Goal: Information Seeking & Learning: Find specific fact

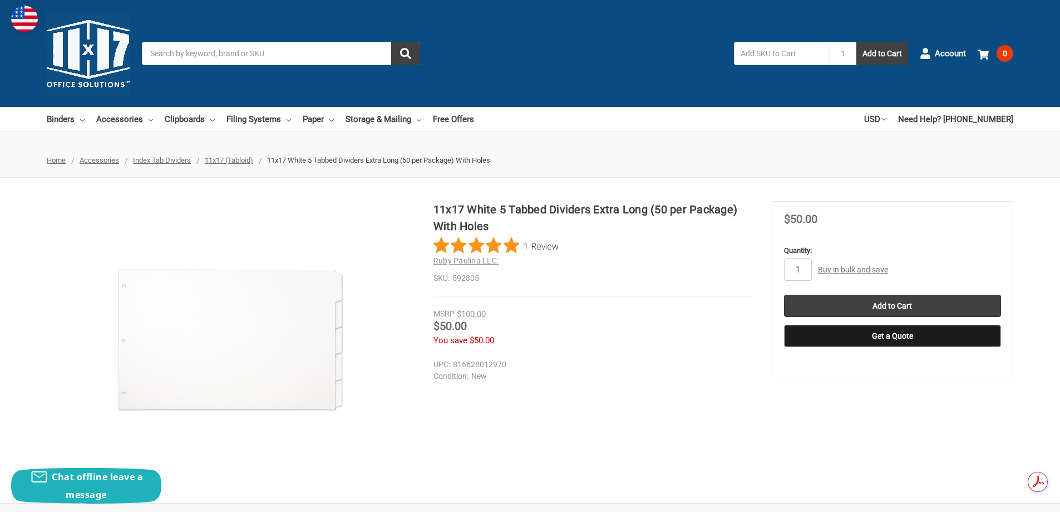
click at [229, 159] on span "11x17 (Tabloid)" at bounding box center [229, 160] width 48 height 8
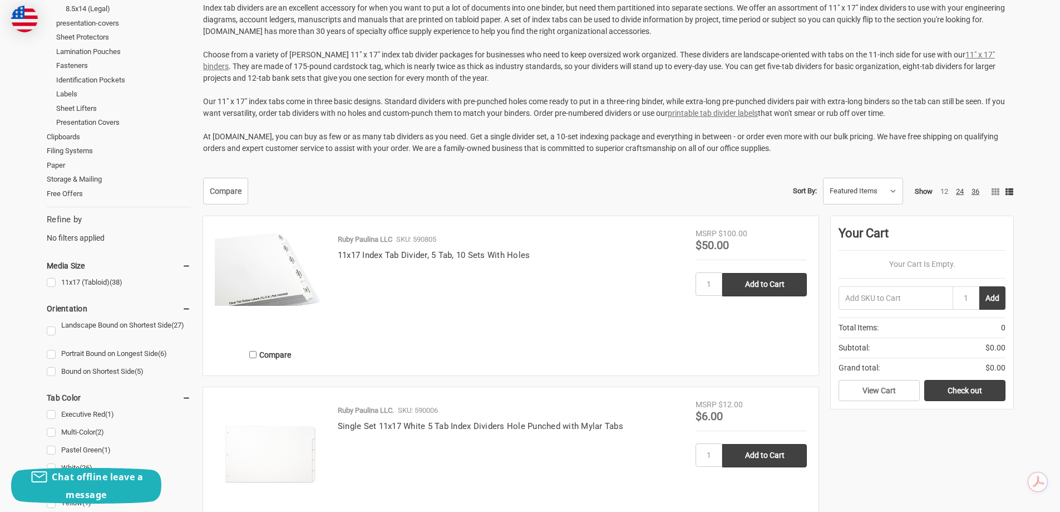
scroll to position [223, 0]
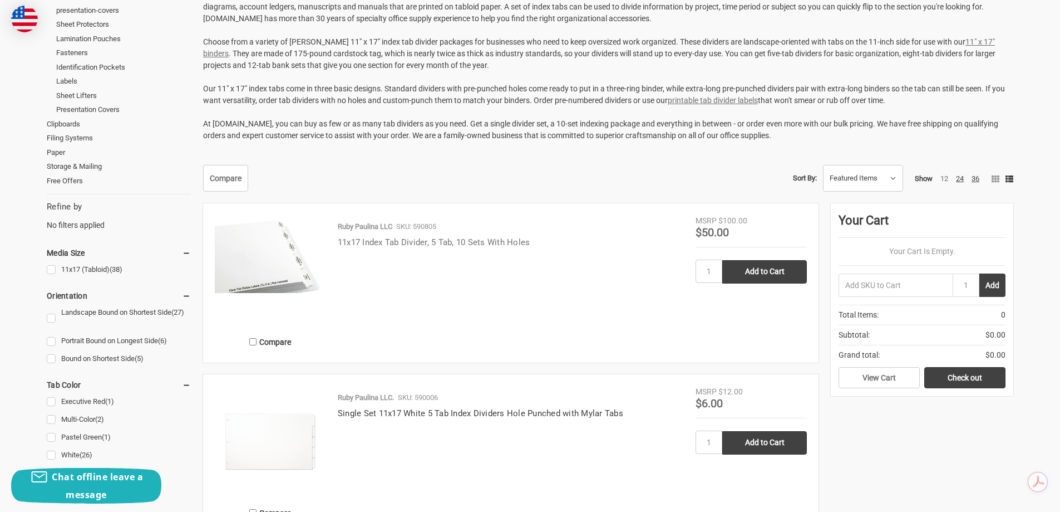
click at [501, 245] on link "11x17 Index Tab Divider, 5 Tab, 10 Sets With Holes" at bounding box center [434, 242] width 193 height 10
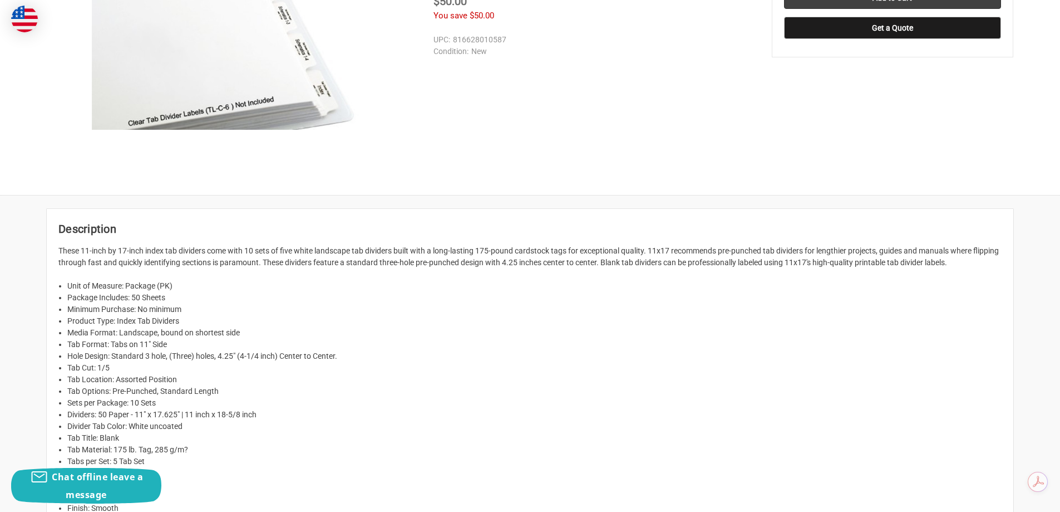
scroll to position [371, 0]
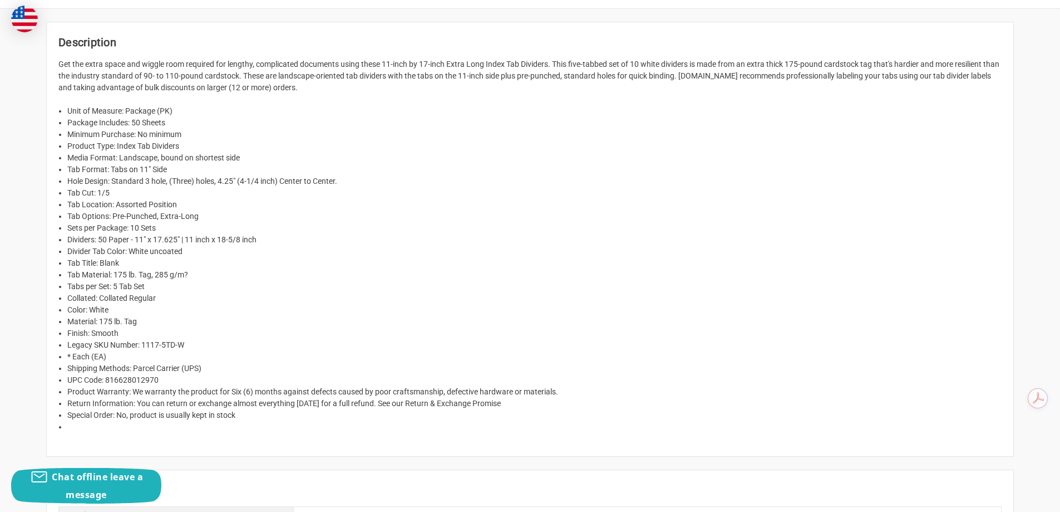
scroll to position [519, 0]
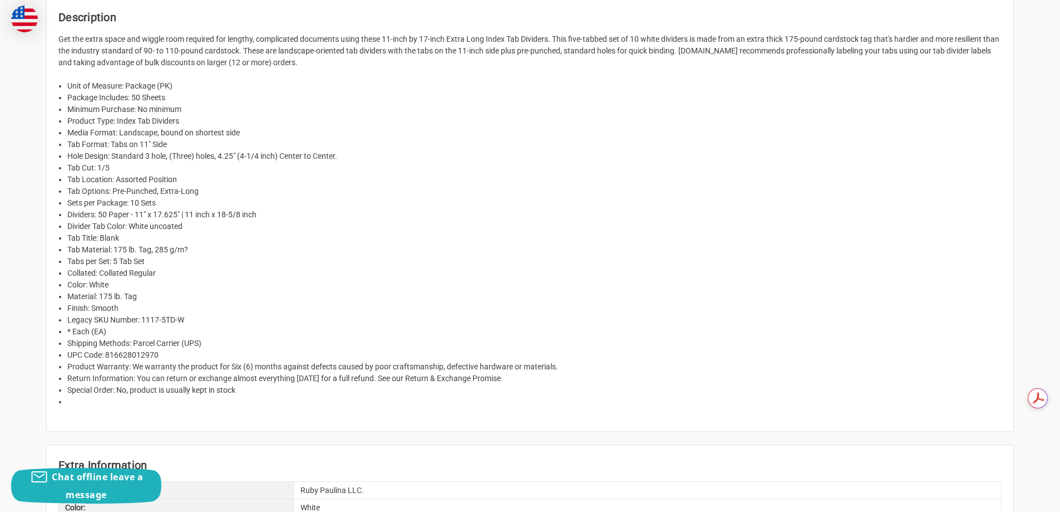
click at [636, 185] on li "Tab Options: Pre-Punched, Extra-Long" at bounding box center [534, 191] width 935 height 12
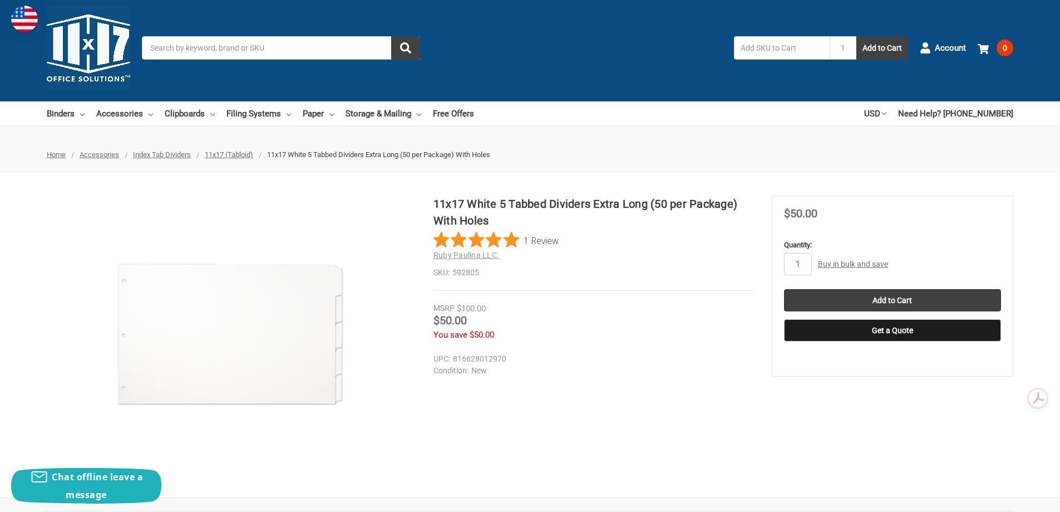
scroll to position [0, 0]
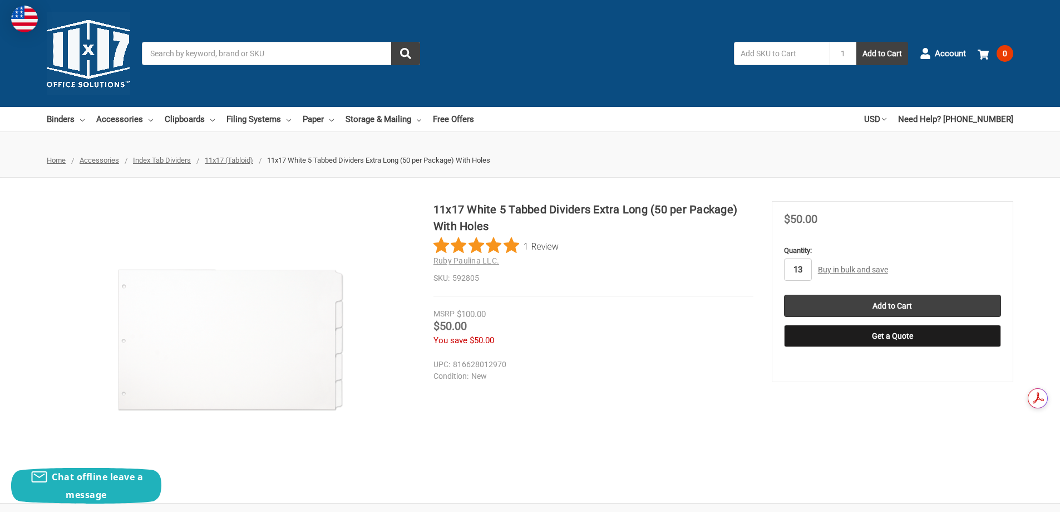
click at [784, 294] on input "Add to Cart" at bounding box center [892, 305] width 217 height 22
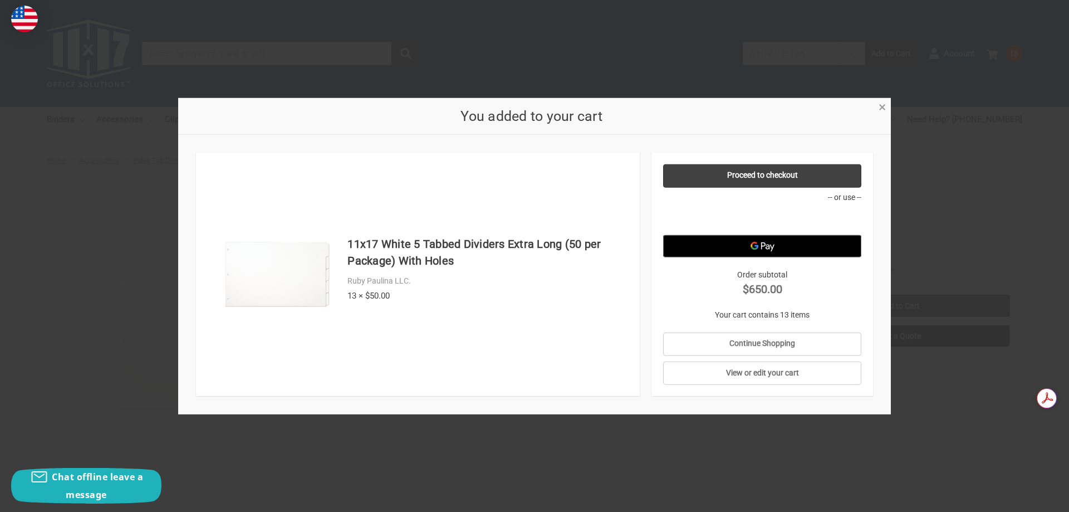
click at [886, 107] on span "×" at bounding box center [881, 107] width 7 height 16
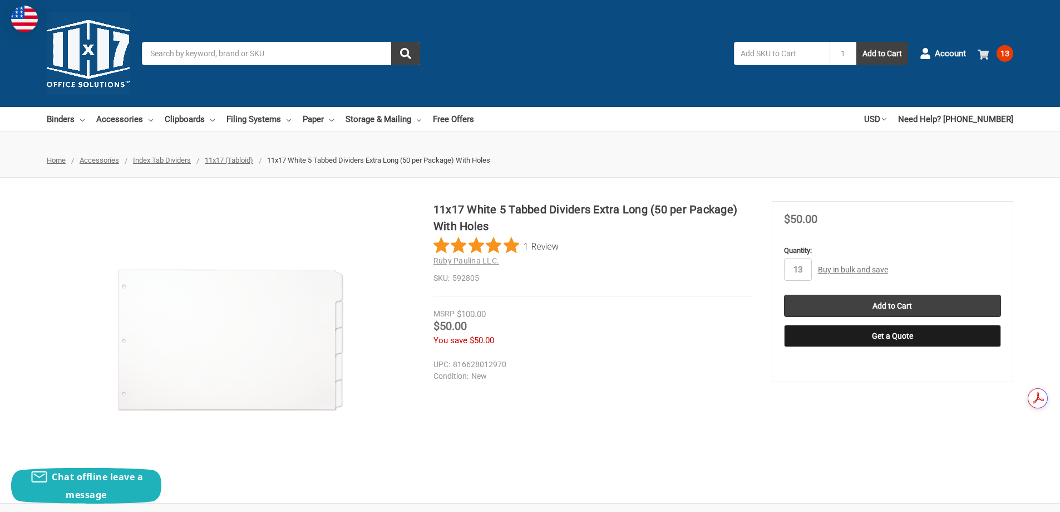
click at [1008, 55] on span "13" at bounding box center [1005, 53] width 17 height 17
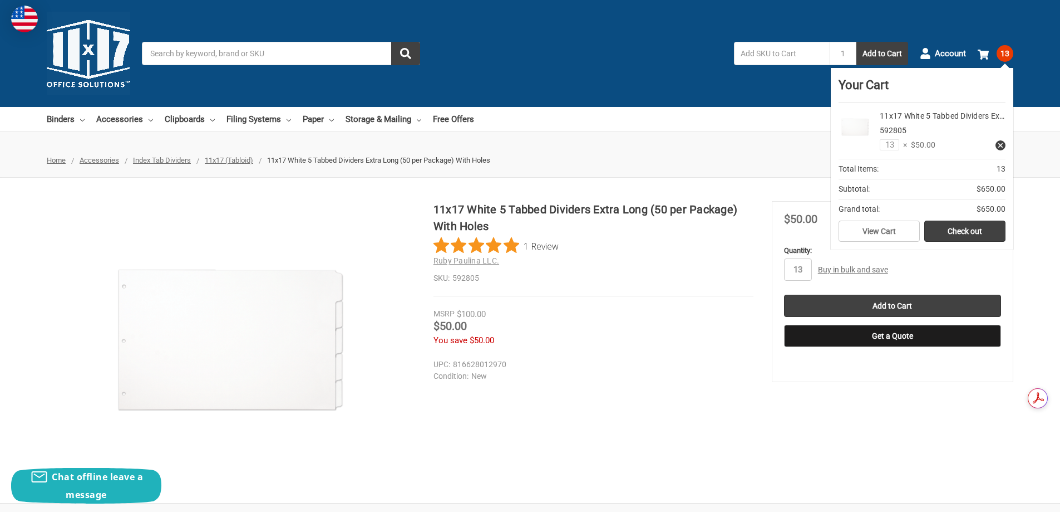
click at [1003, 148] on use at bounding box center [1001, 145] width 4 height 4
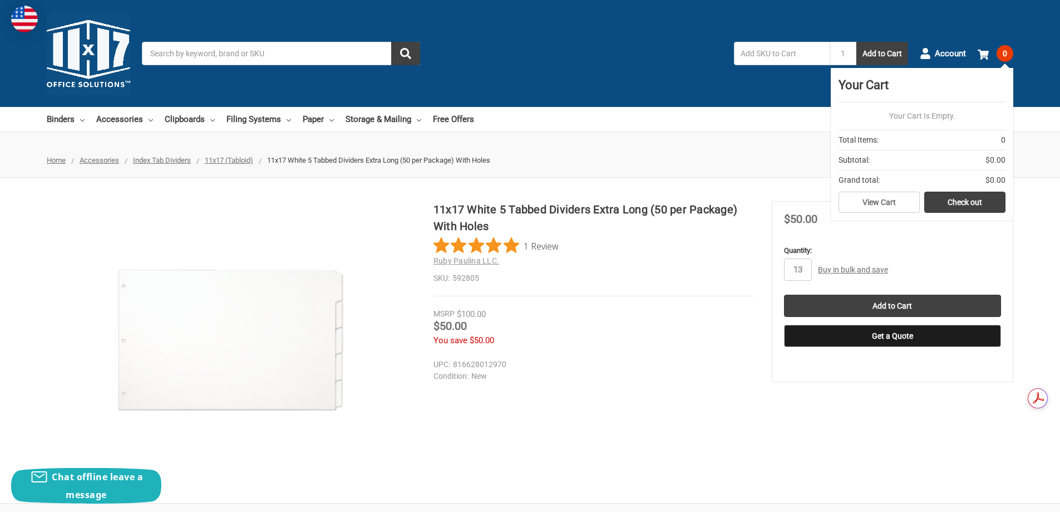
click at [900, 440] on div "11x17 White 5 Tabbed Dividers Extra Long (50 per Package) With Holes 1 Review R…" at bounding box center [530, 340] width 1060 height 278
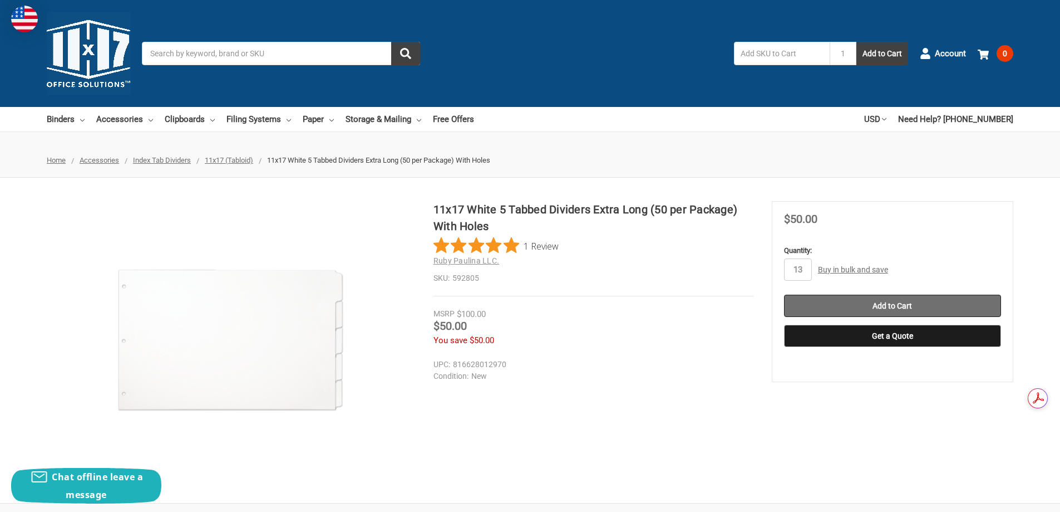
click at [871, 306] on input "Add to Cart" at bounding box center [892, 305] width 217 height 22
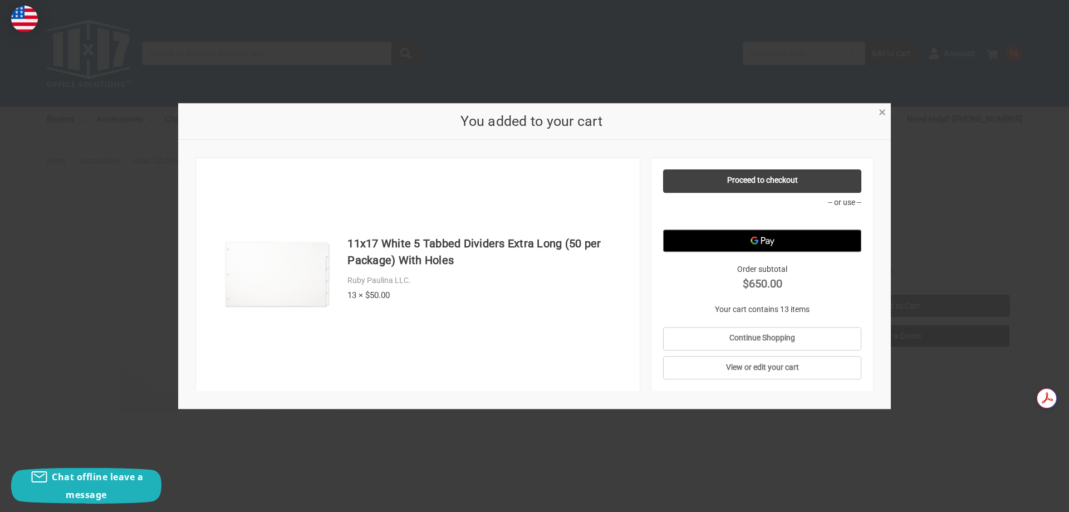
click at [886, 114] on link "×" at bounding box center [882, 112] width 12 height 12
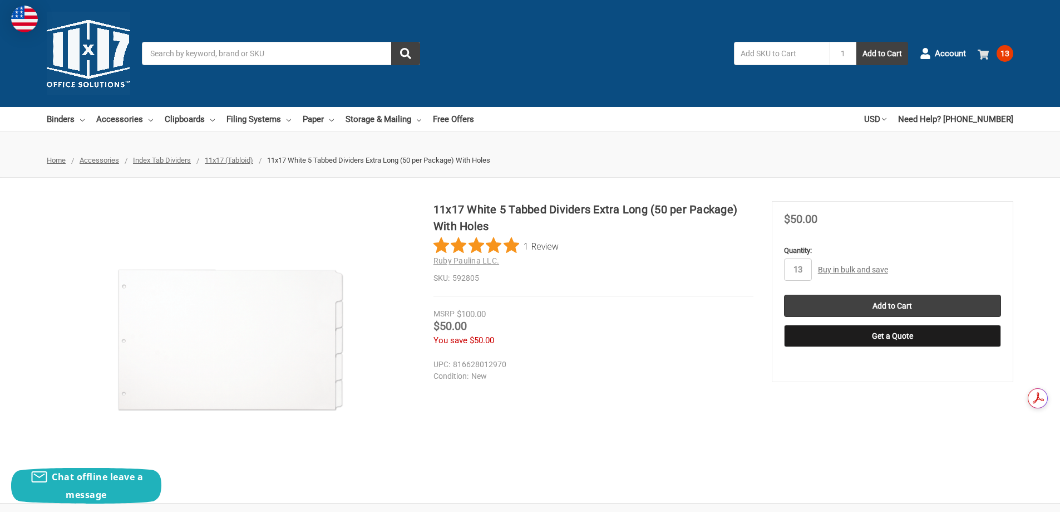
click at [1002, 52] on span "13" at bounding box center [1005, 53] width 17 height 17
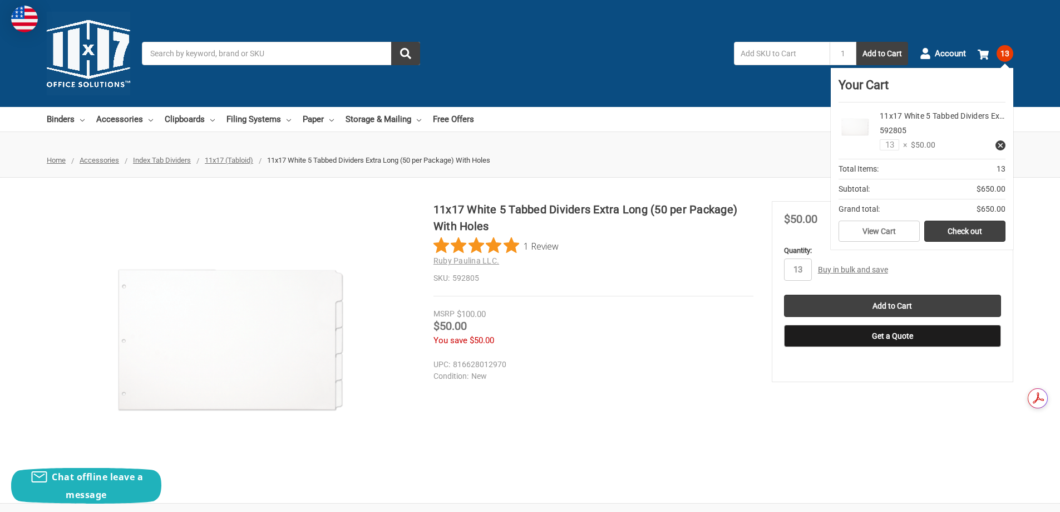
click at [1003, 148] on use at bounding box center [1001, 145] width 4 height 4
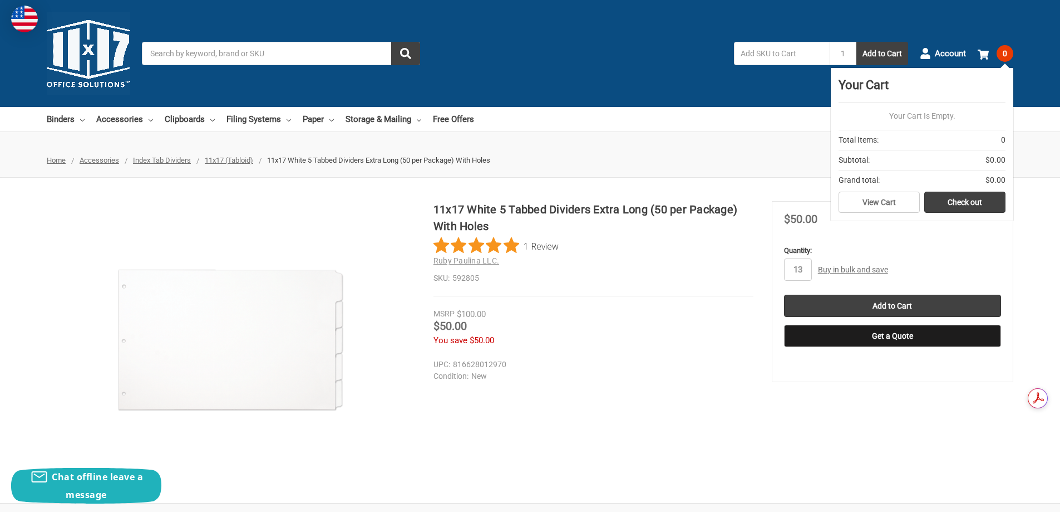
click at [888, 441] on div "11x17 White 5 Tabbed Dividers Extra Long (50 per Package) With Holes 1 Review R…" at bounding box center [530, 340] width 1060 height 278
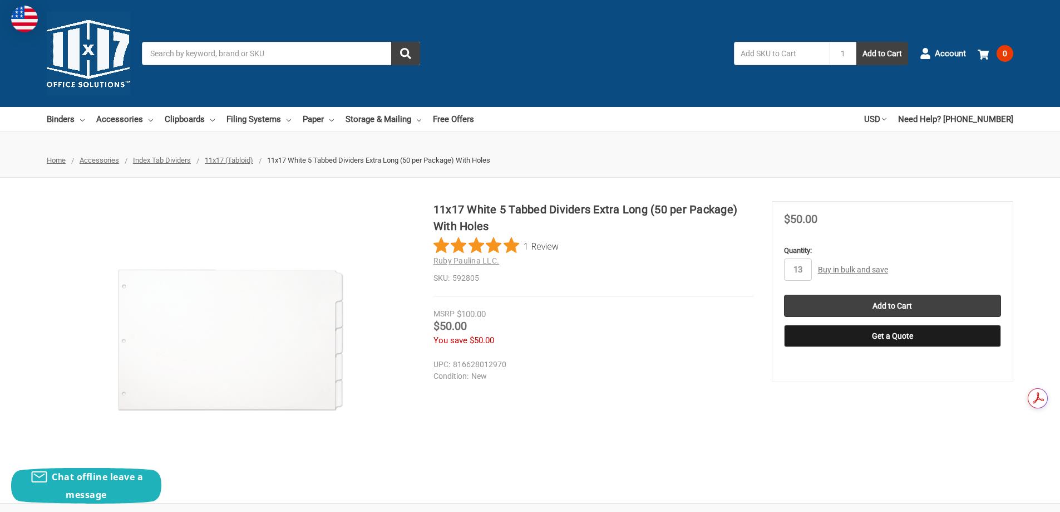
click at [838, 266] on link "Buy in bulk and save" at bounding box center [853, 269] width 70 height 9
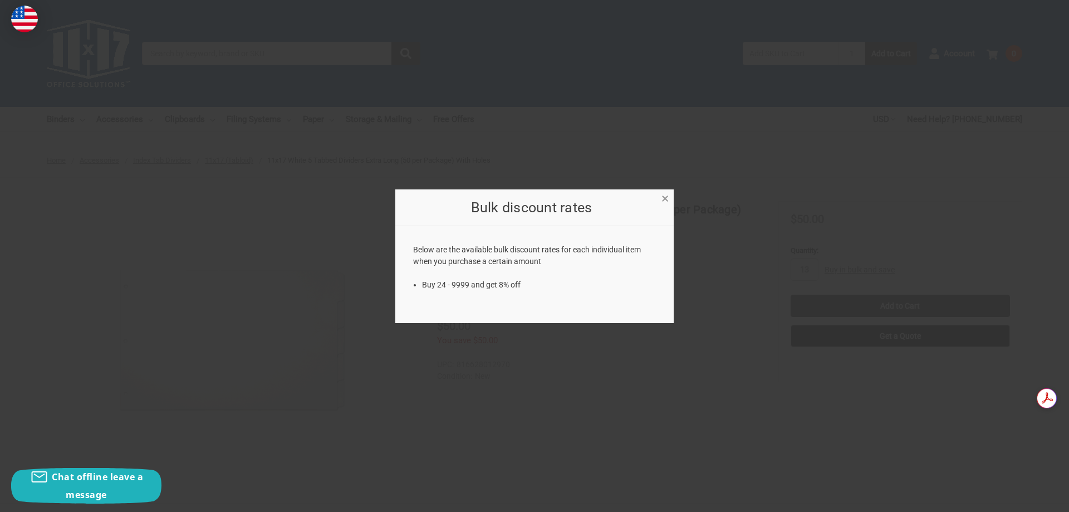
click at [666, 195] on span "×" at bounding box center [664, 198] width 7 height 16
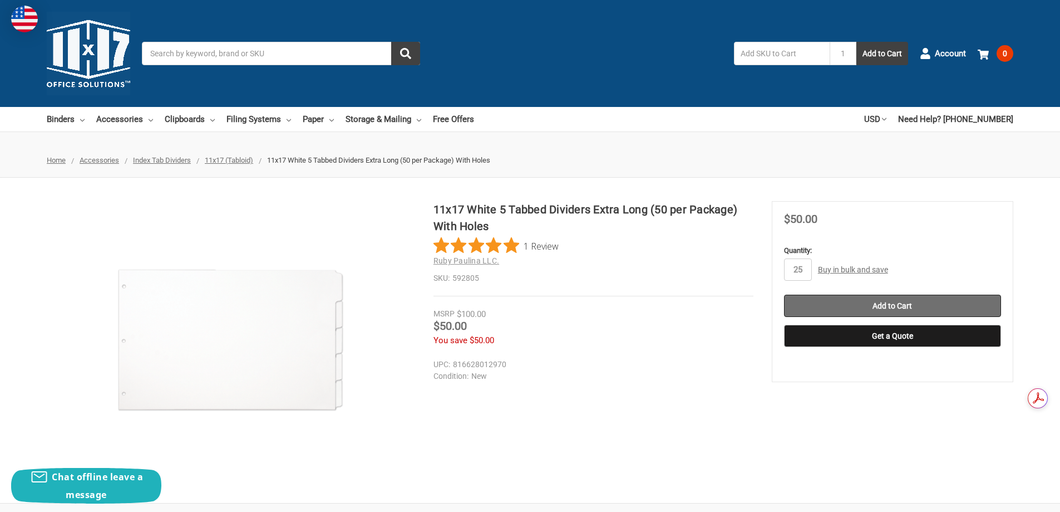
click at [894, 307] on input "Add to Cart" at bounding box center [892, 305] width 217 height 22
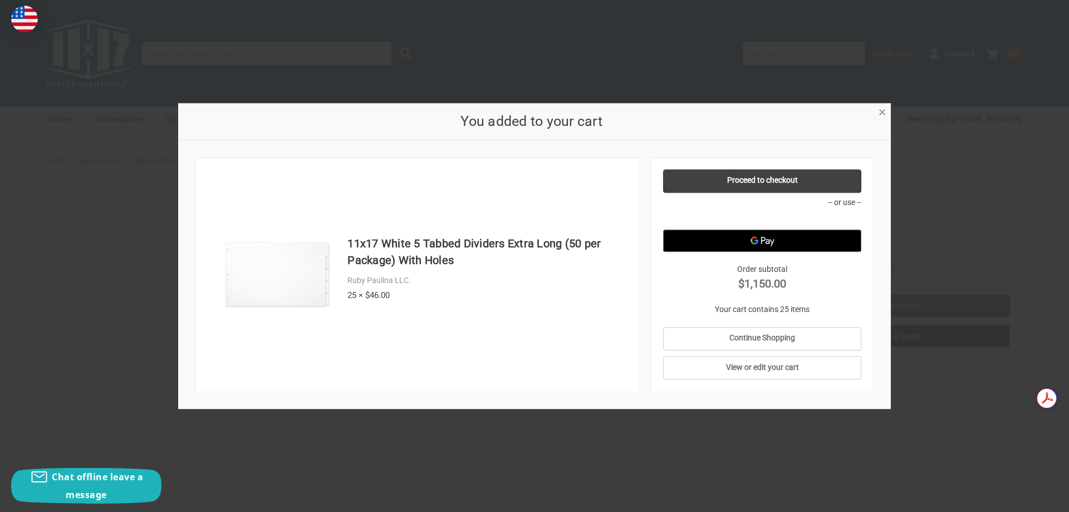
click at [883, 112] on span "×" at bounding box center [881, 113] width 7 height 16
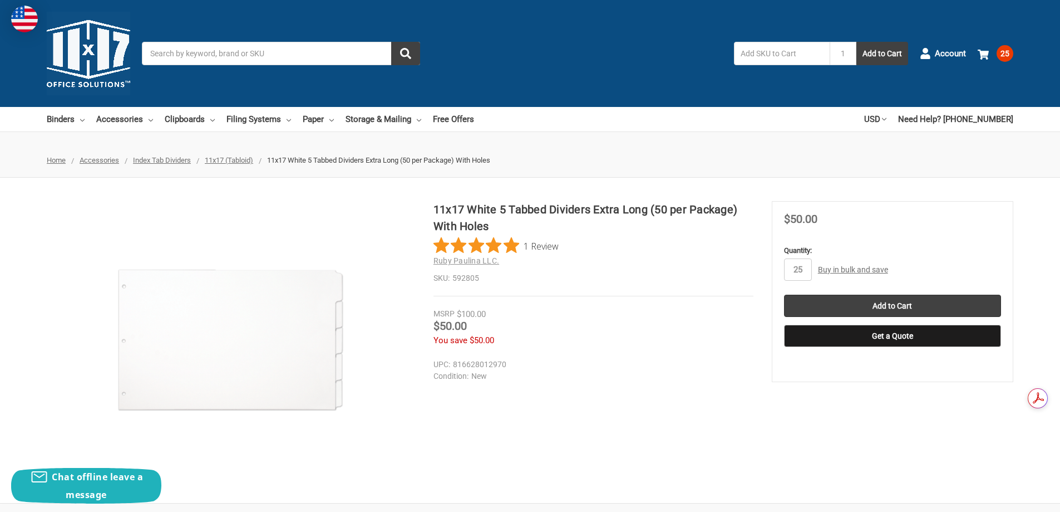
click at [772, 416] on div "11x17 White 5 Tabbed Dividers Extra Long (50 per Package) With Holes 1 Review R…" at bounding box center [530, 340] width 1060 height 278
click at [1000, 52] on span "25" at bounding box center [1005, 53] width 17 height 17
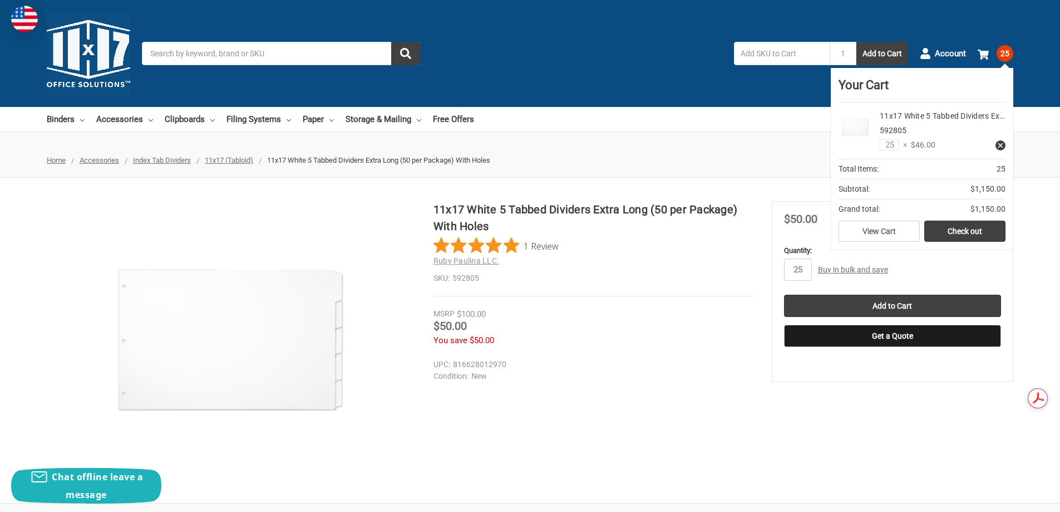
click at [997, 149] on icon at bounding box center [1001, 145] width 8 height 8
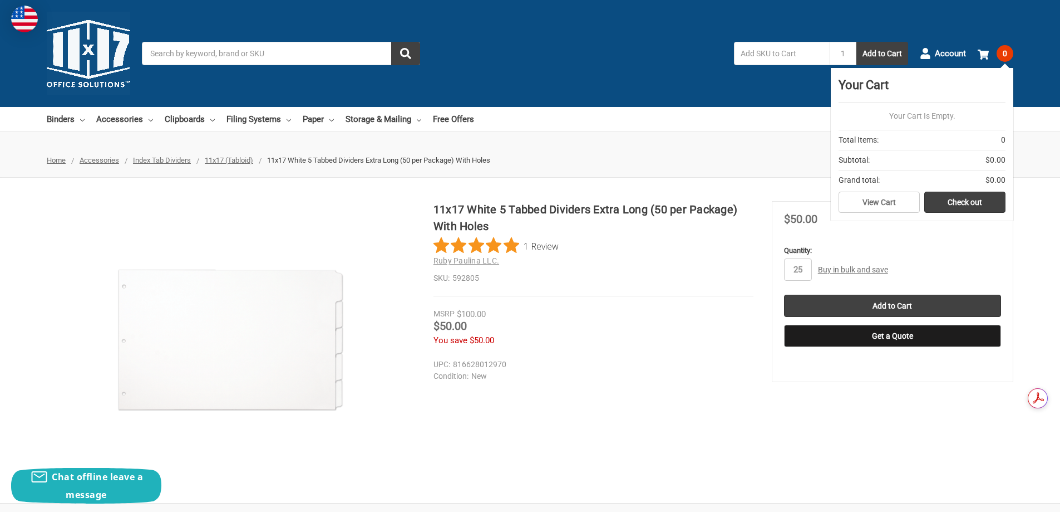
click at [878, 400] on div "11x17 White 5 Tabbed Dividers Extra Long (50 per Package) With Holes 1 Review R…" at bounding box center [530, 340] width 1060 height 278
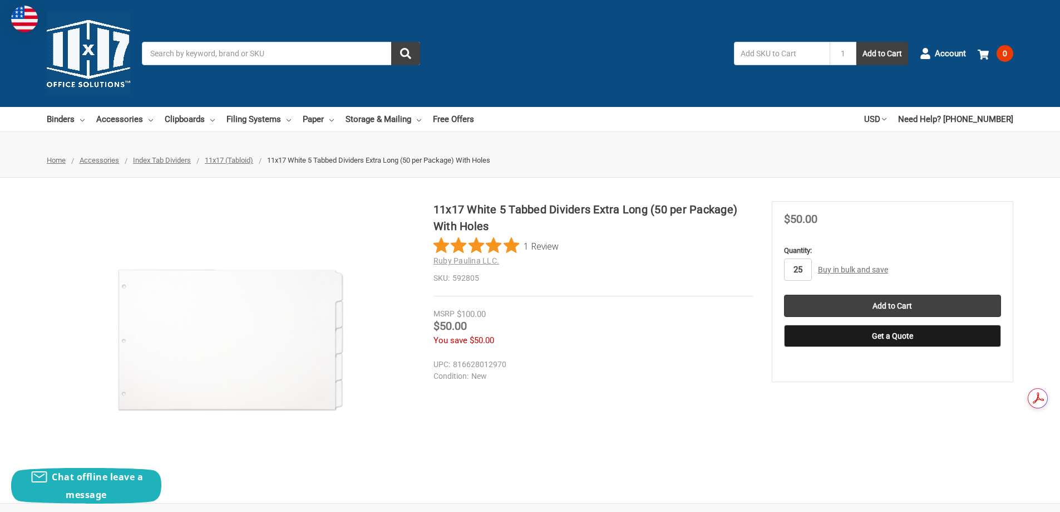
click at [802, 271] on input "25" at bounding box center [798, 269] width 28 height 22
type input "0"
click at [612, 421] on div "11x17 White 5 Tabbed Dividers Extra Long (50 per Package) With Holes 1 Review R…" at bounding box center [530, 340] width 1060 height 278
click at [237, 160] on span "11x17 (Tabloid)" at bounding box center [229, 160] width 48 height 8
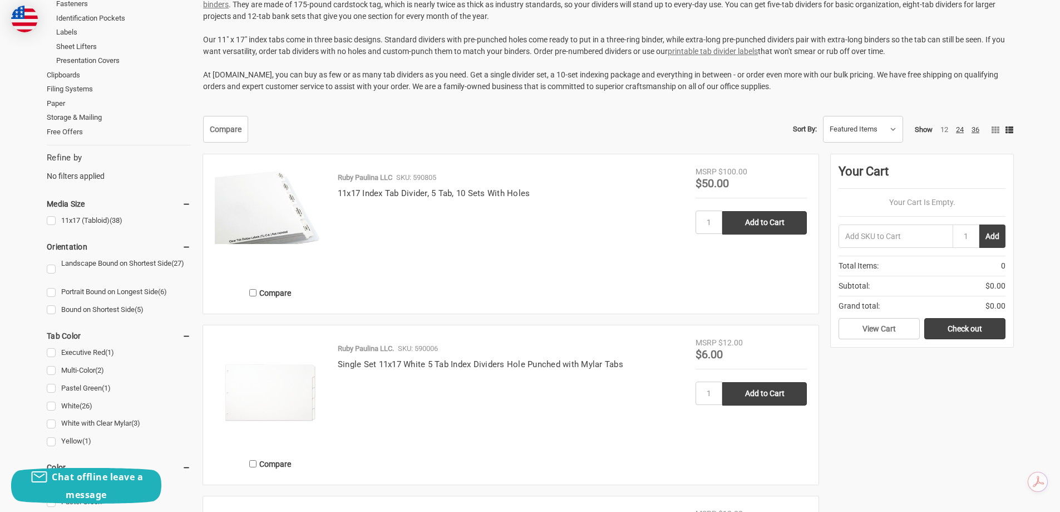
scroll to position [297, 0]
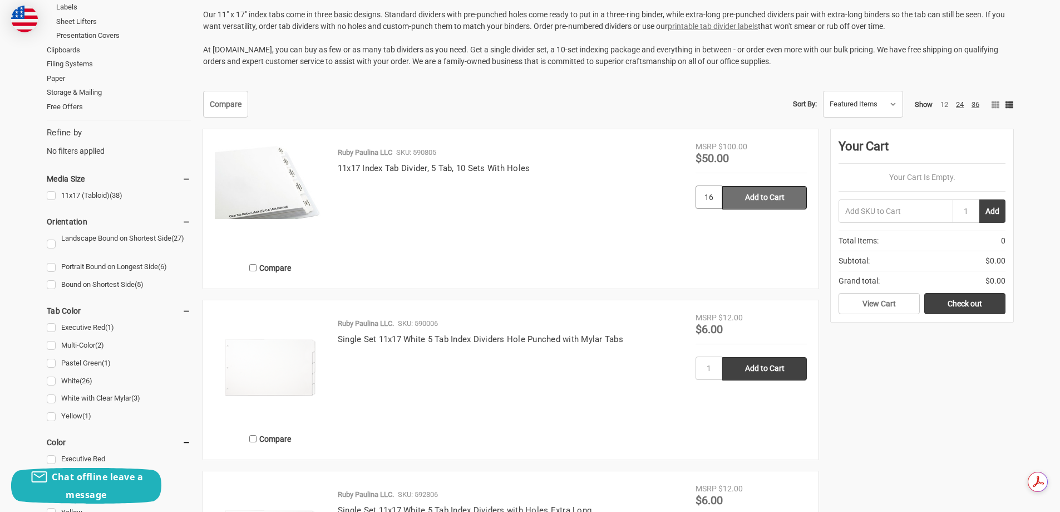
type input "16"
click at [747, 206] on input "Add to Cart" at bounding box center [765, 197] width 85 height 23
type input "Add to Cart"
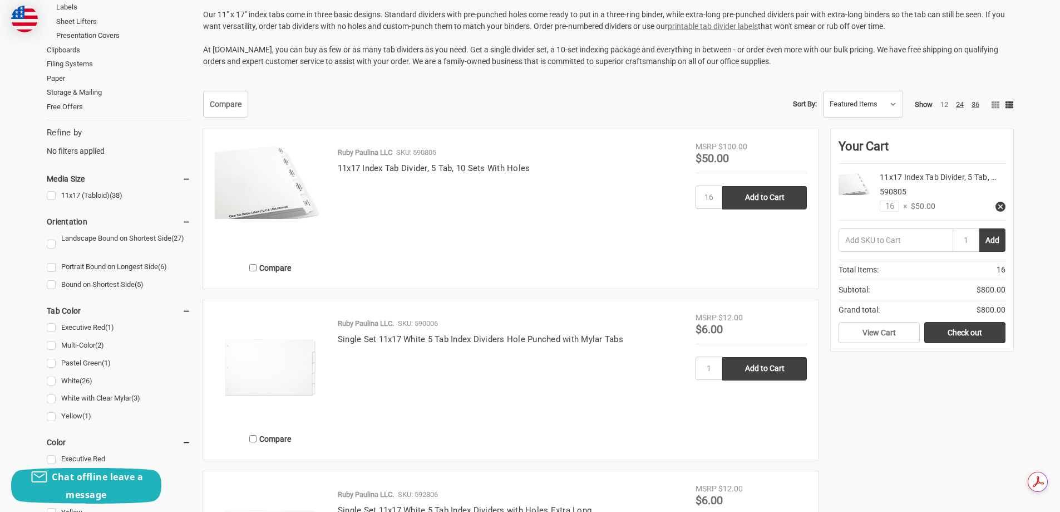
click at [1000, 206] on use at bounding box center [1001, 206] width 4 height 4
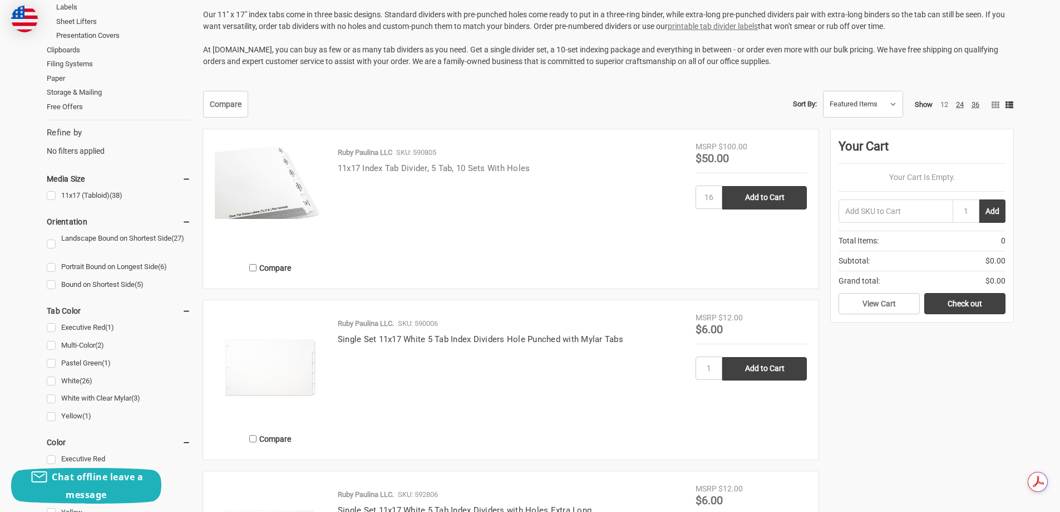
click at [344, 168] on link "11x17 Index Tab Divider, 5 Tab, 10 Sets With Holes" at bounding box center [434, 168] width 193 height 10
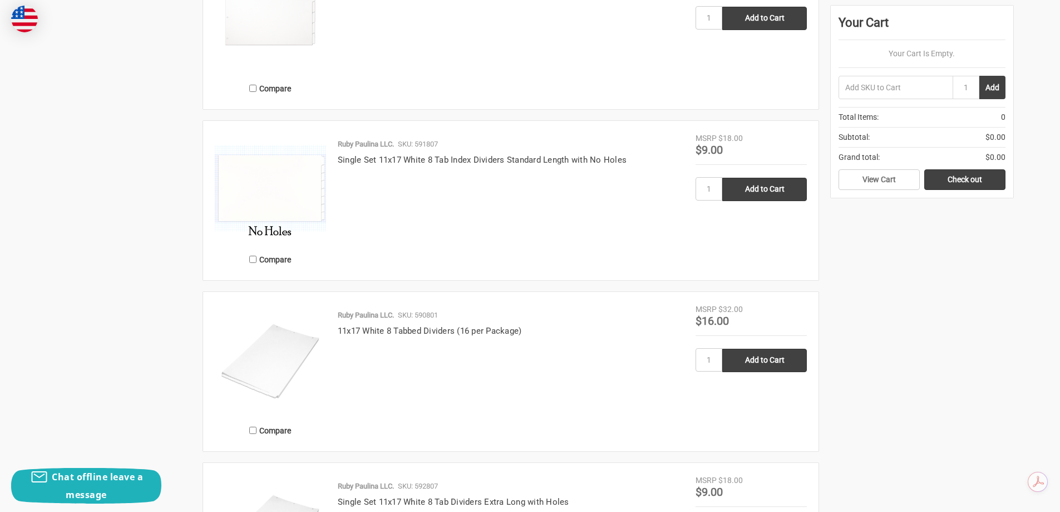
scroll to position [1113, 0]
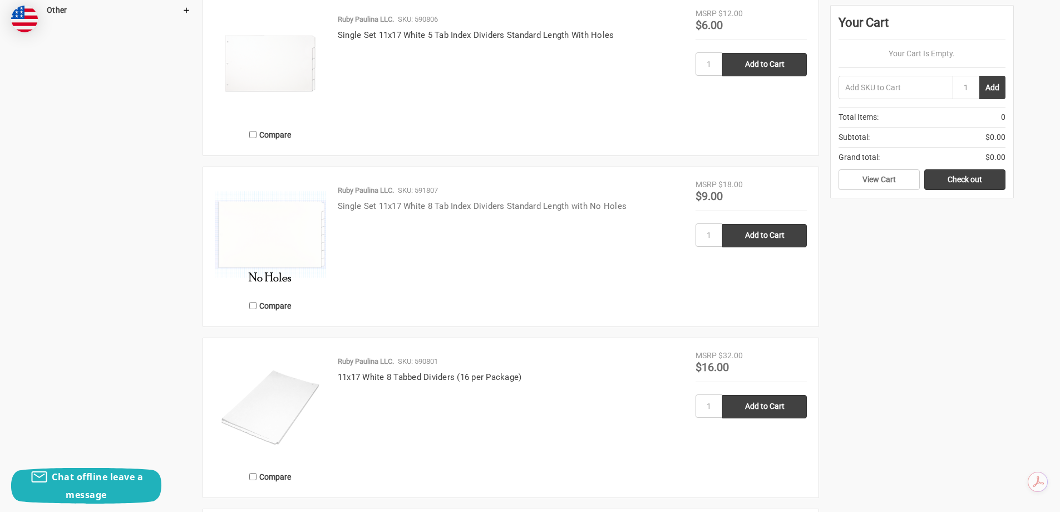
click at [407, 204] on link "Single Set 11x17 White 8 Tab Index Dividers Standard Length with No Holes" at bounding box center [482, 206] width 289 height 10
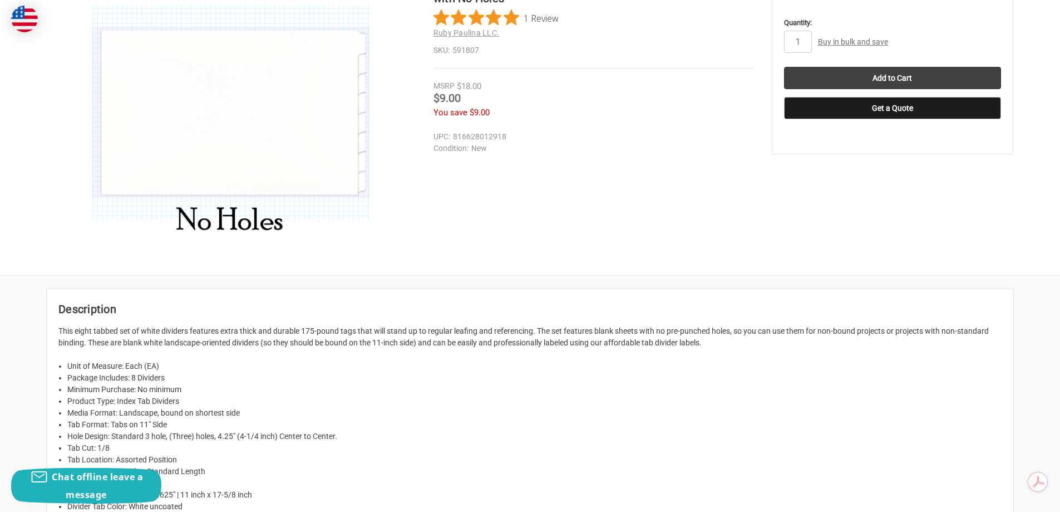
scroll to position [223, 0]
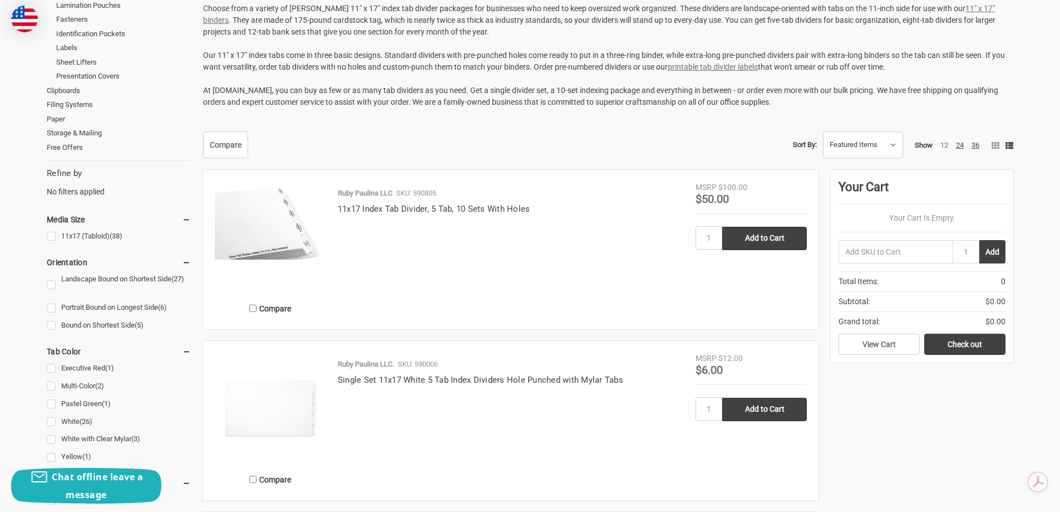
scroll to position [297, 0]
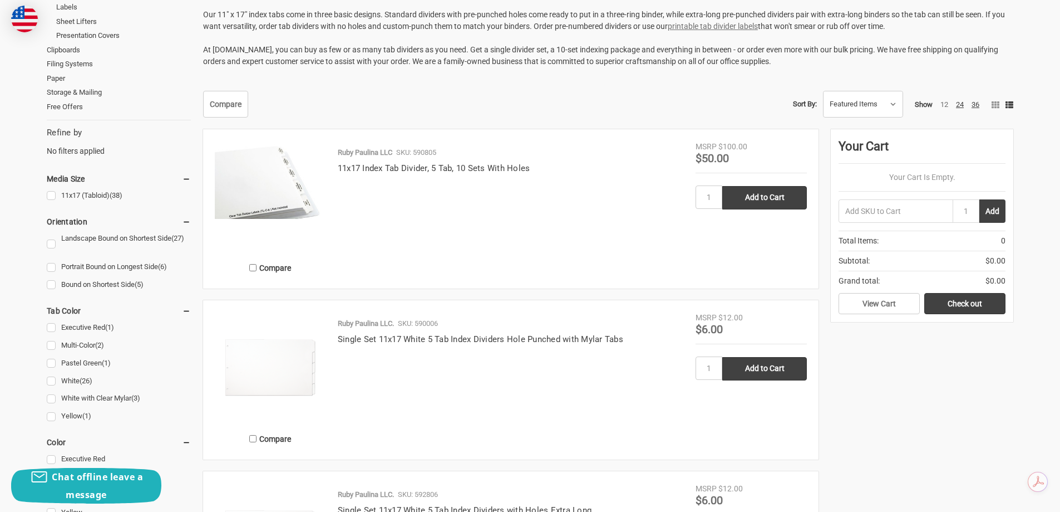
click at [287, 209] on img at bounding box center [270, 179] width 111 height 77
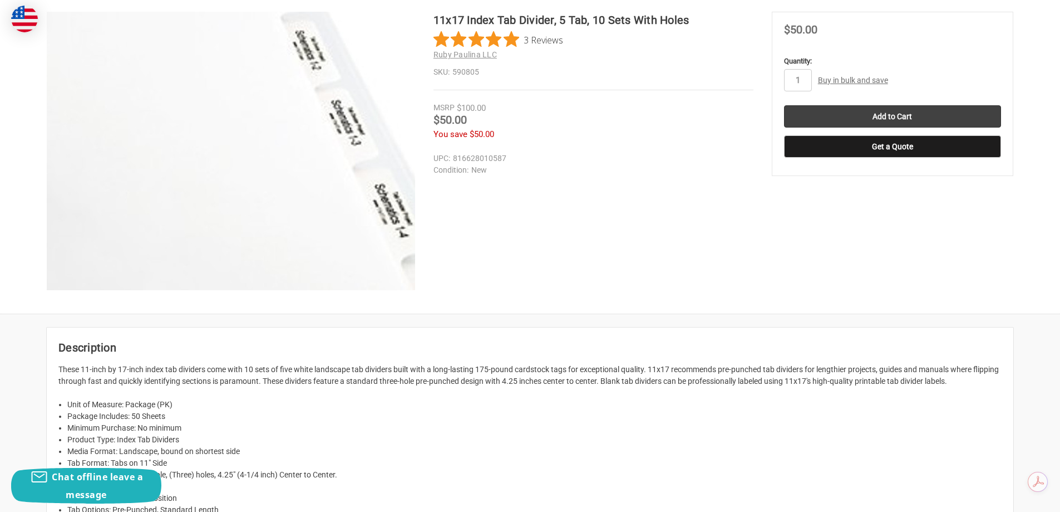
scroll to position [223, 0]
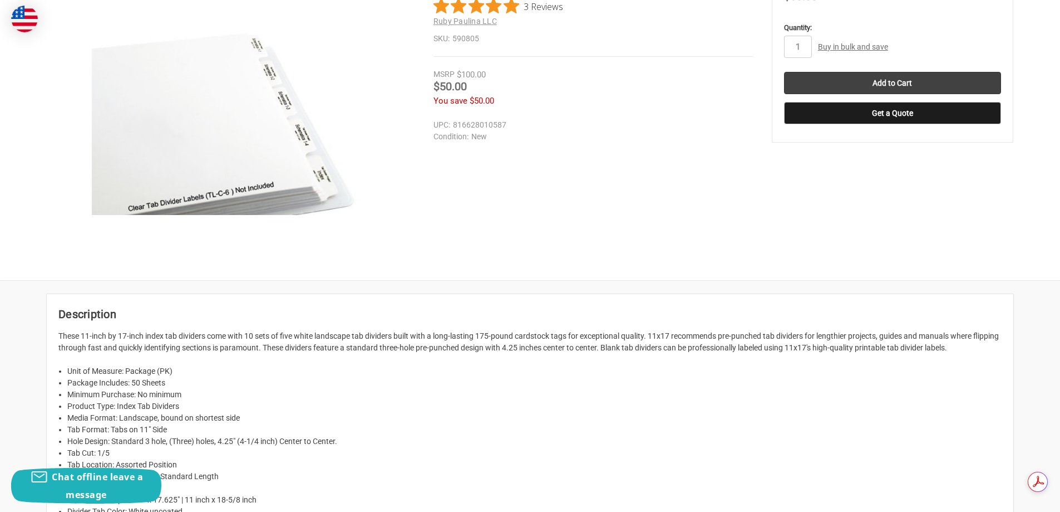
click at [456, 396] on li "Minimum Purchase: No minimum" at bounding box center [534, 395] width 935 height 12
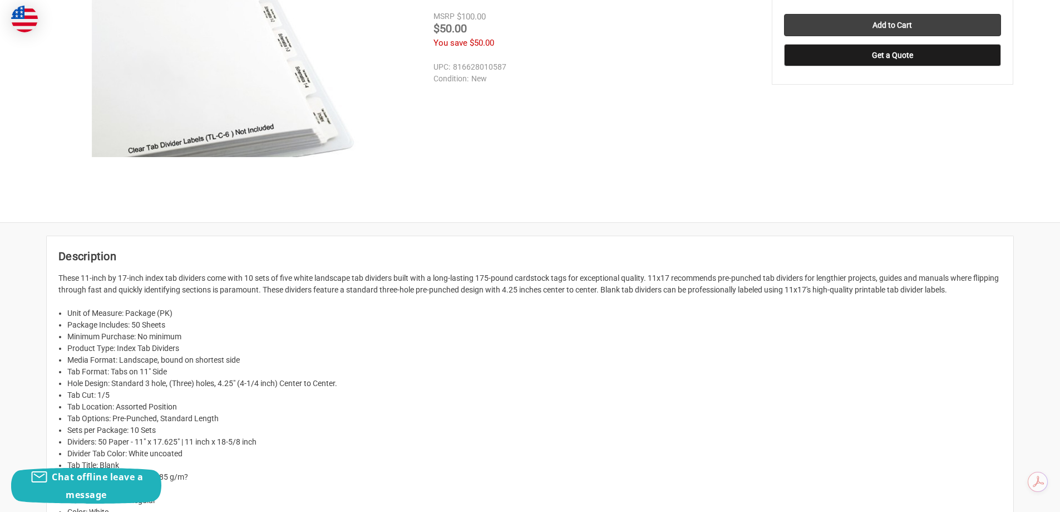
scroll to position [297, 0]
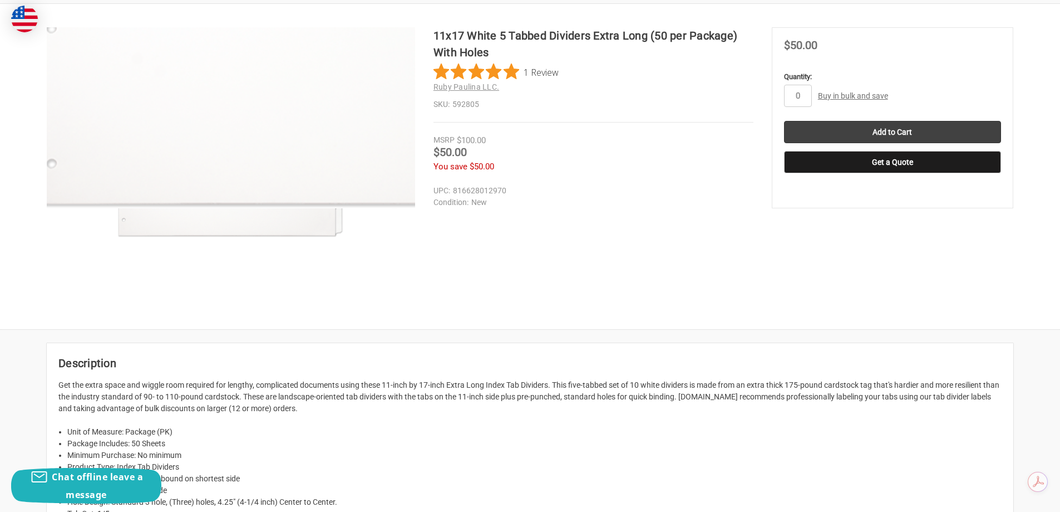
scroll to position [149, 0]
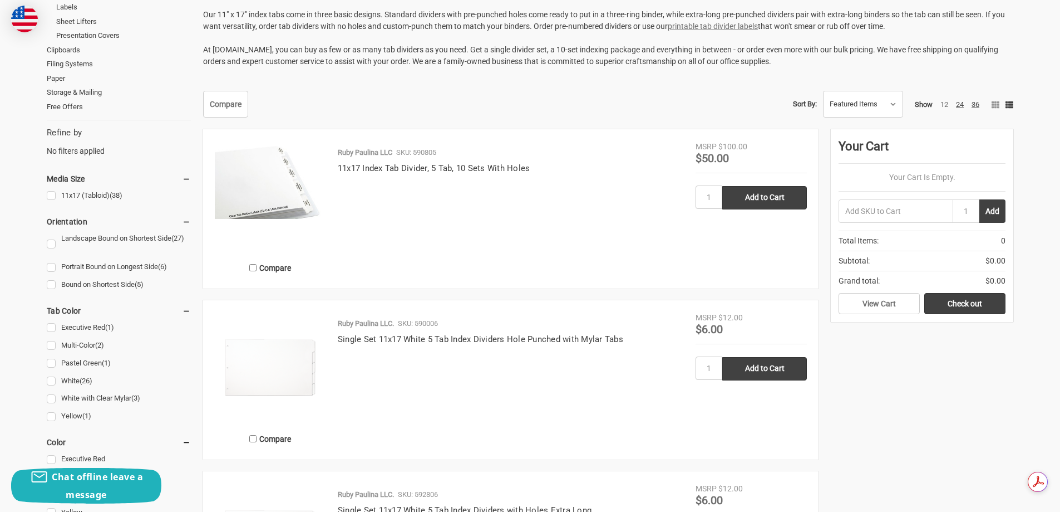
click at [339, 174] on h4 "11x17 Index Tab Divider, 5 Tab, 10 Sets With Holes" at bounding box center [511, 168] width 346 height 13
click at [357, 171] on link "11x17 Index Tab Divider, 5 Tab, 10 Sets With Holes" at bounding box center [434, 168] width 193 height 10
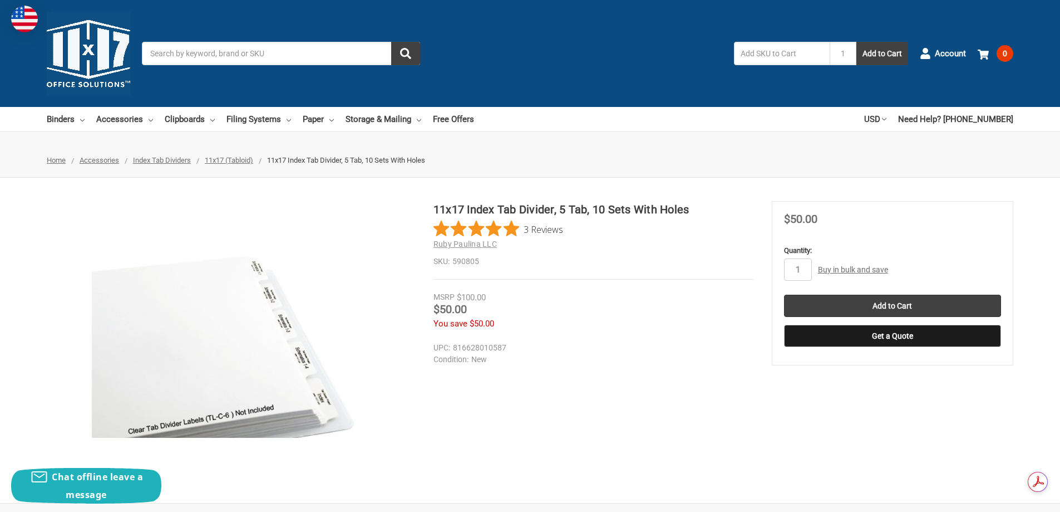
click at [648, 425] on div "11x17 Index Tab Divider, 5 Tab, 10 Sets With Holes 3 Reviews Ruby Paulina LLC S…" at bounding box center [530, 340] width 1060 height 278
drag, startPoint x: 434, startPoint y: 208, endPoint x: 690, endPoint y: 207, distance: 256.6
click at [690, 207] on h1 "11x17 Index Tab Divider, 5 Tab, 10 Sets With Holes" at bounding box center [594, 209] width 320 height 17
copy h1 "11x17 Index Tab Divider, 5 Tab, 10 Sets With Holes"
click at [469, 211] on h1 "11x17 Index Tab Divider, 5 Tab, 10 Sets With Holes" at bounding box center [594, 209] width 320 height 17
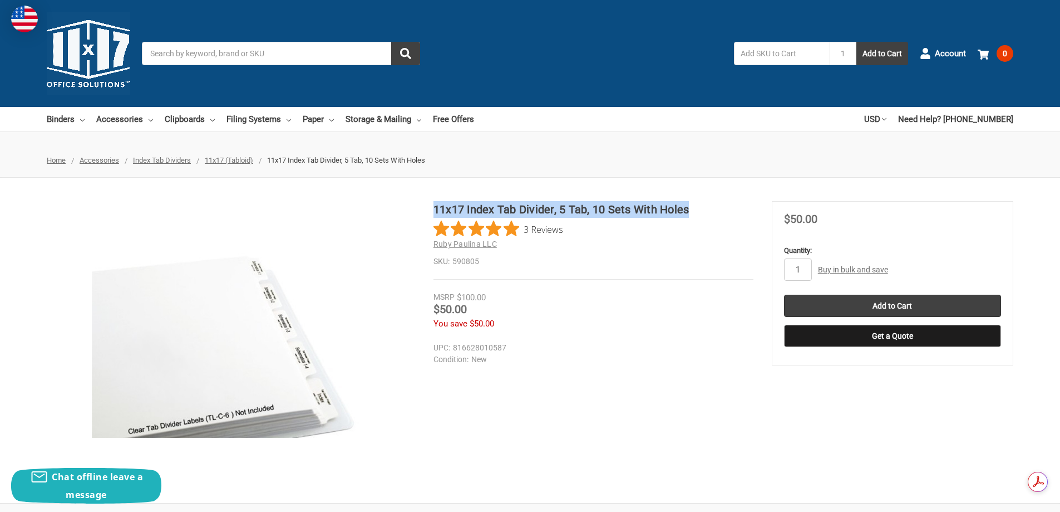
drag, startPoint x: 435, startPoint y: 205, endPoint x: 690, endPoint y: 201, distance: 255.5
click at [690, 201] on h1 "11x17 Index Tab Divider, 5 Tab, 10 Sets With Holes" at bounding box center [594, 209] width 320 height 17
copy h1 "11x17 Index Tab Divider, 5 Tab, 10 Sets With Holes"
click at [434, 244] on span "Ruby Paulina LLC" at bounding box center [465, 243] width 63 height 9
drag, startPoint x: 431, startPoint y: 244, endPoint x: 489, endPoint y: 248, distance: 58.0
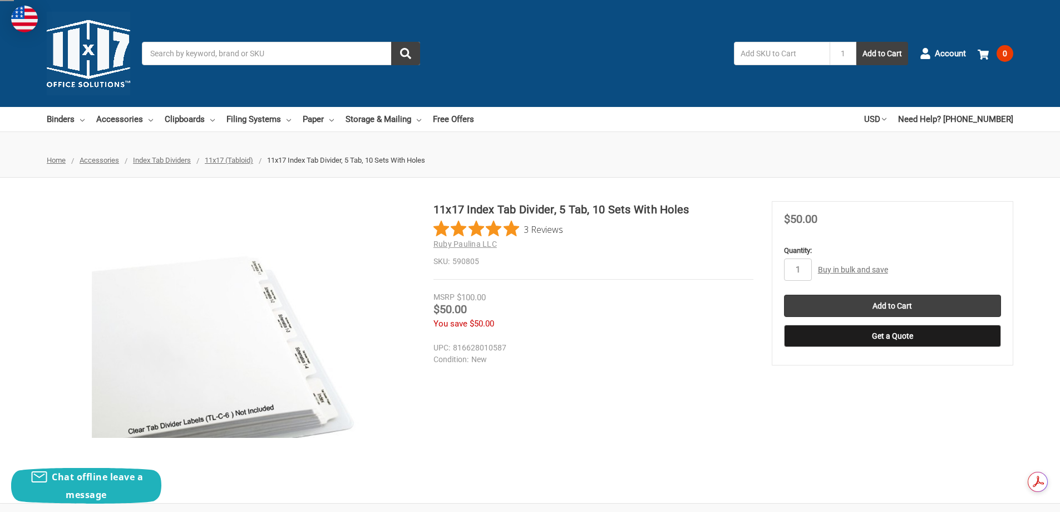
drag, startPoint x: 489, startPoint y: 248, endPoint x: 509, endPoint y: 244, distance: 20.5
click at [507, 243] on h2 "Ruby Paulina LLC" at bounding box center [594, 244] width 320 height 12
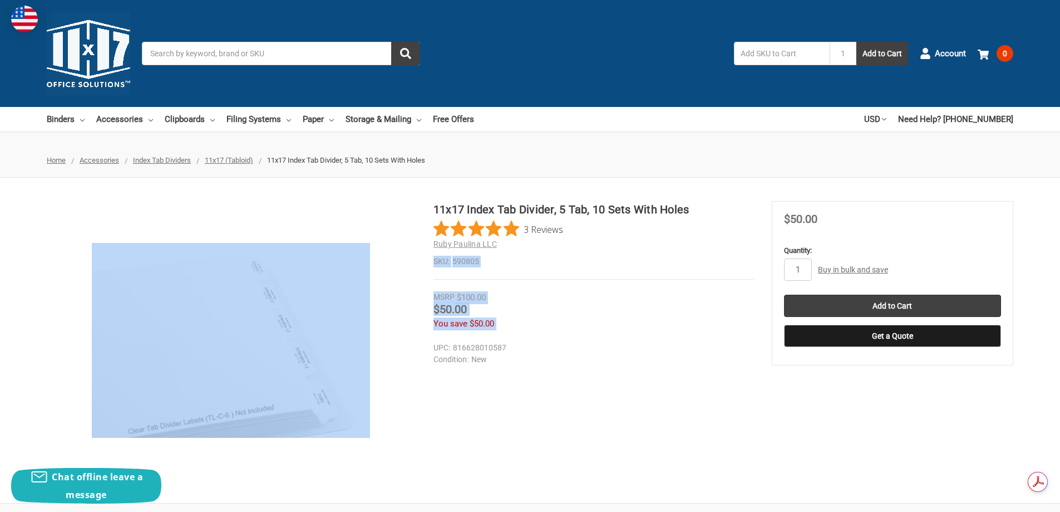
drag, startPoint x: 512, startPoint y: 245, endPoint x: 421, endPoint y: 248, distance: 91.3
click at [421, 248] on div "11x17 Index Tab Divider, 5 Tab, 10 Sets With Holes 3 Reviews Ruby Paulina LLC S…" at bounding box center [530, 340] width 1060 height 278
click at [534, 245] on h2 "Ruby Paulina LLC" at bounding box center [594, 244] width 320 height 12
click at [507, 244] on h2 "Ruby Paulina LLC" at bounding box center [594, 244] width 320 height 12
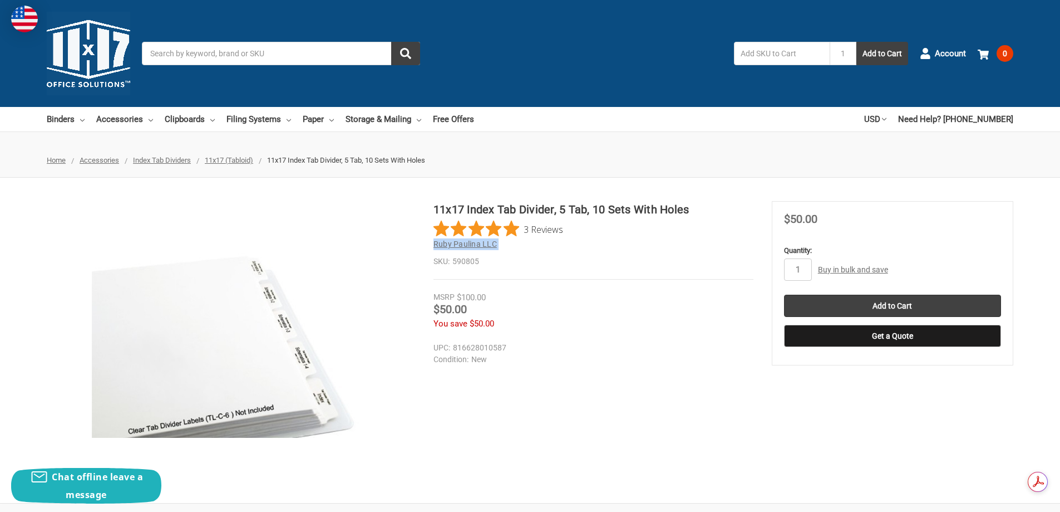
drag, startPoint x: 507, startPoint y: 244, endPoint x: 440, endPoint y: 244, distance: 66.8
click at [440, 244] on h2 "Ruby Paulina LLC" at bounding box center [594, 244] width 320 height 12
drag, startPoint x: 453, startPoint y: 261, endPoint x: 489, endPoint y: 264, distance: 35.7
click at [489, 264] on dd "590805" at bounding box center [594, 261] width 320 height 12
copy dd "590805"
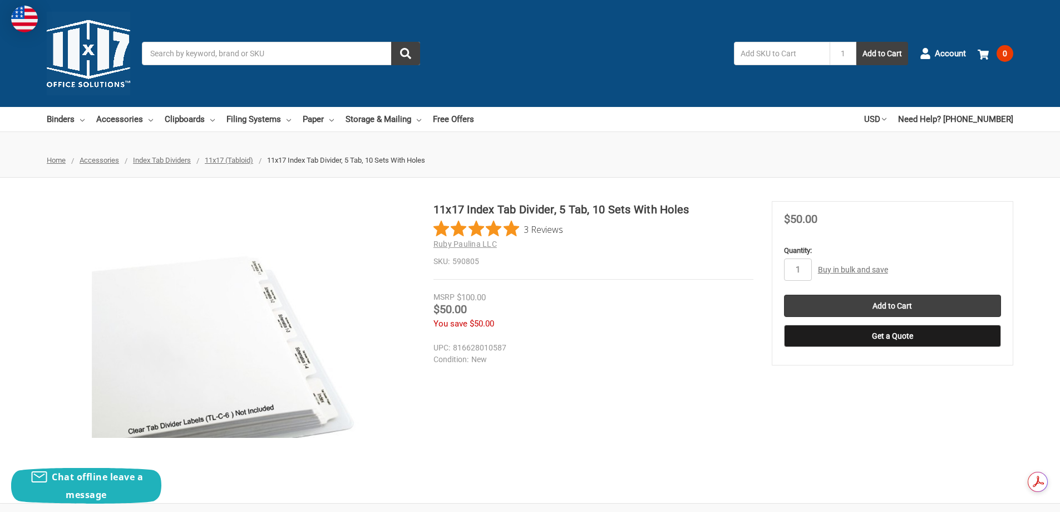
click at [564, 426] on div "11x17 Index Tab Divider, 5 Tab, 10 Sets With Holes 3 Reviews Ruby Paulina LLC S…" at bounding box center [530, 340] width 1060 height 278
